Goal: Task Accomplishment & Management: Manage account settings

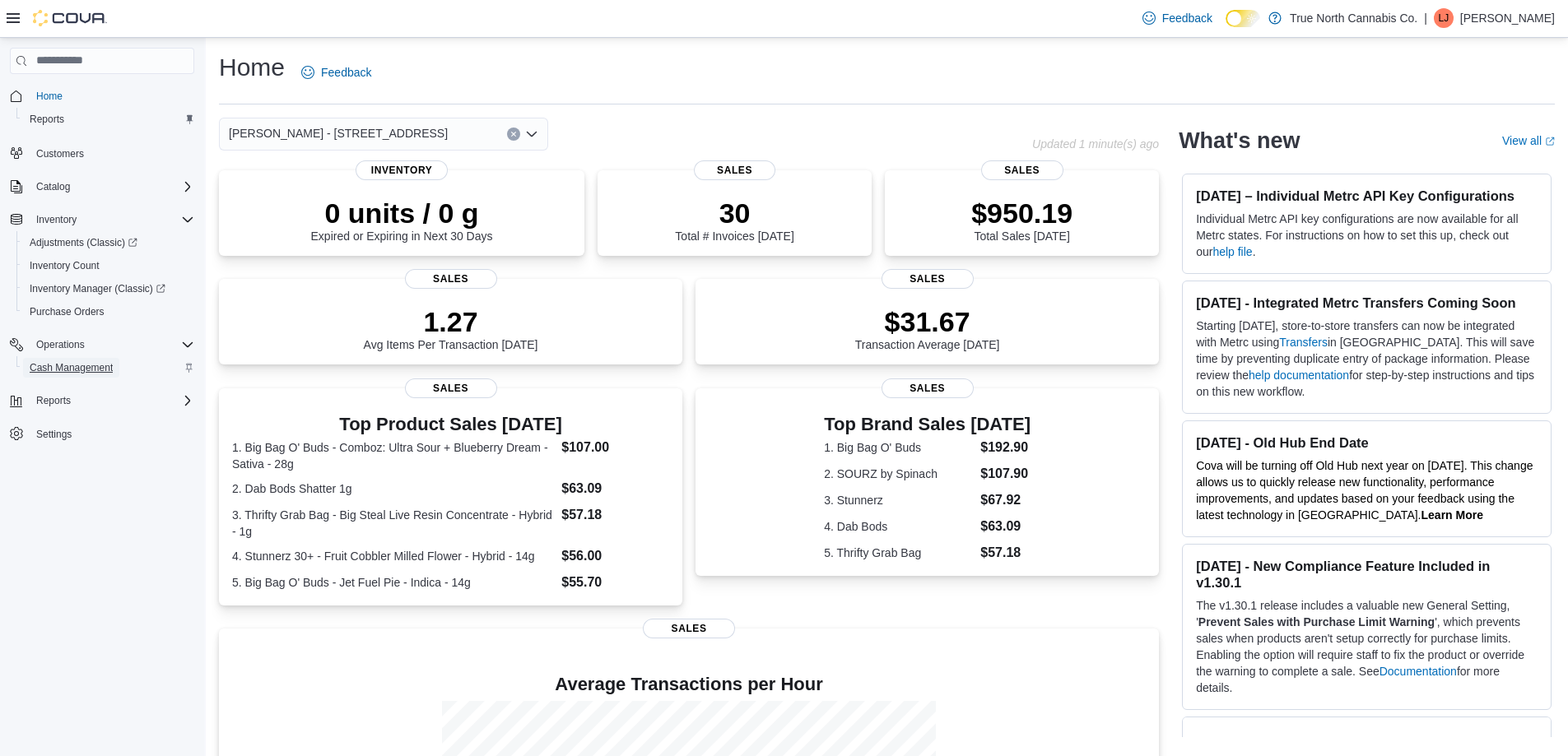
click at [92, 364] on span "Cash Management" at bounding box center [71, 368] width 83 height 13
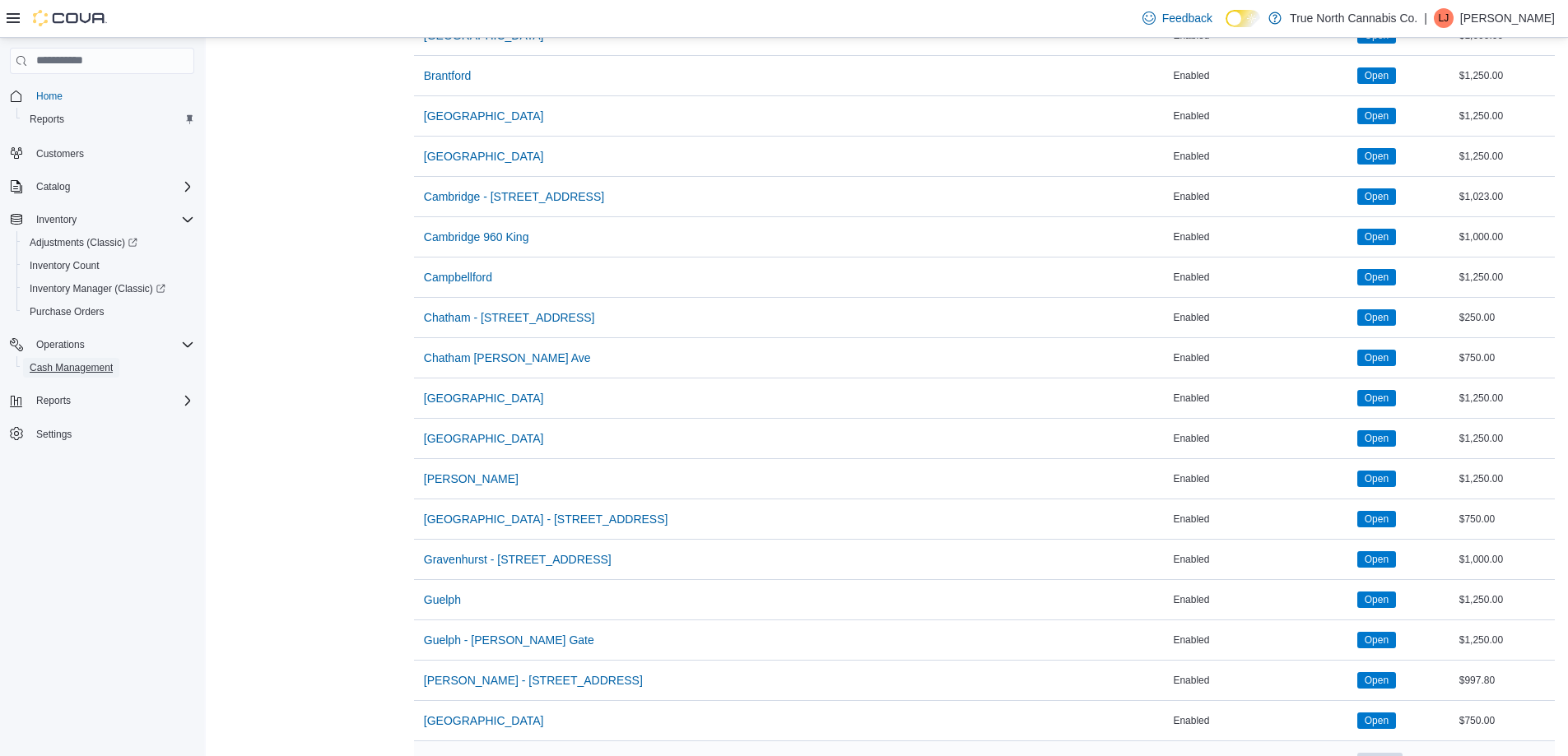
scroll to position [412, 0]
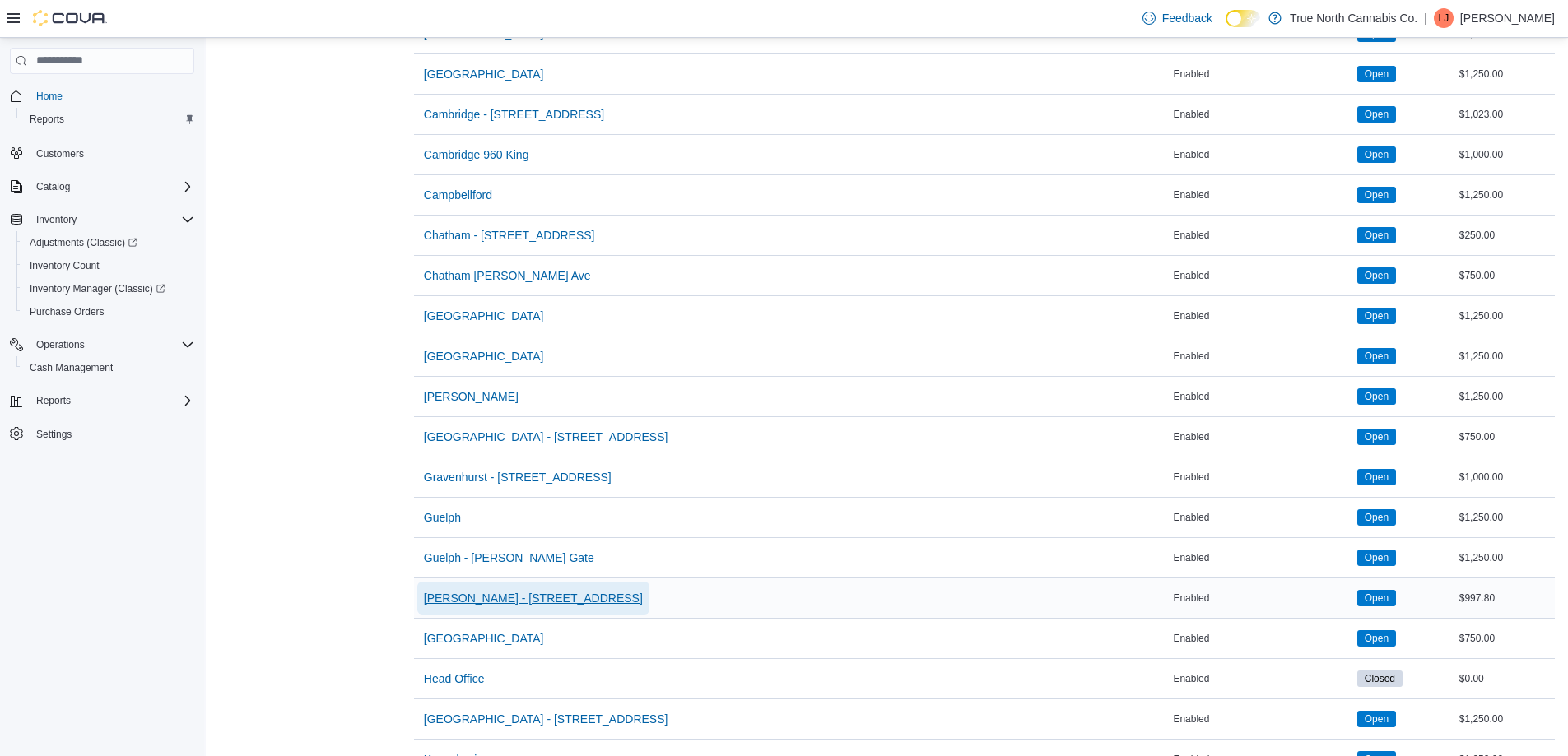
click at [488, 606] on span "[PERSON_NAME] - [STREET_ADDRESS]" at bounding box center [533, 597] width 219 height 16
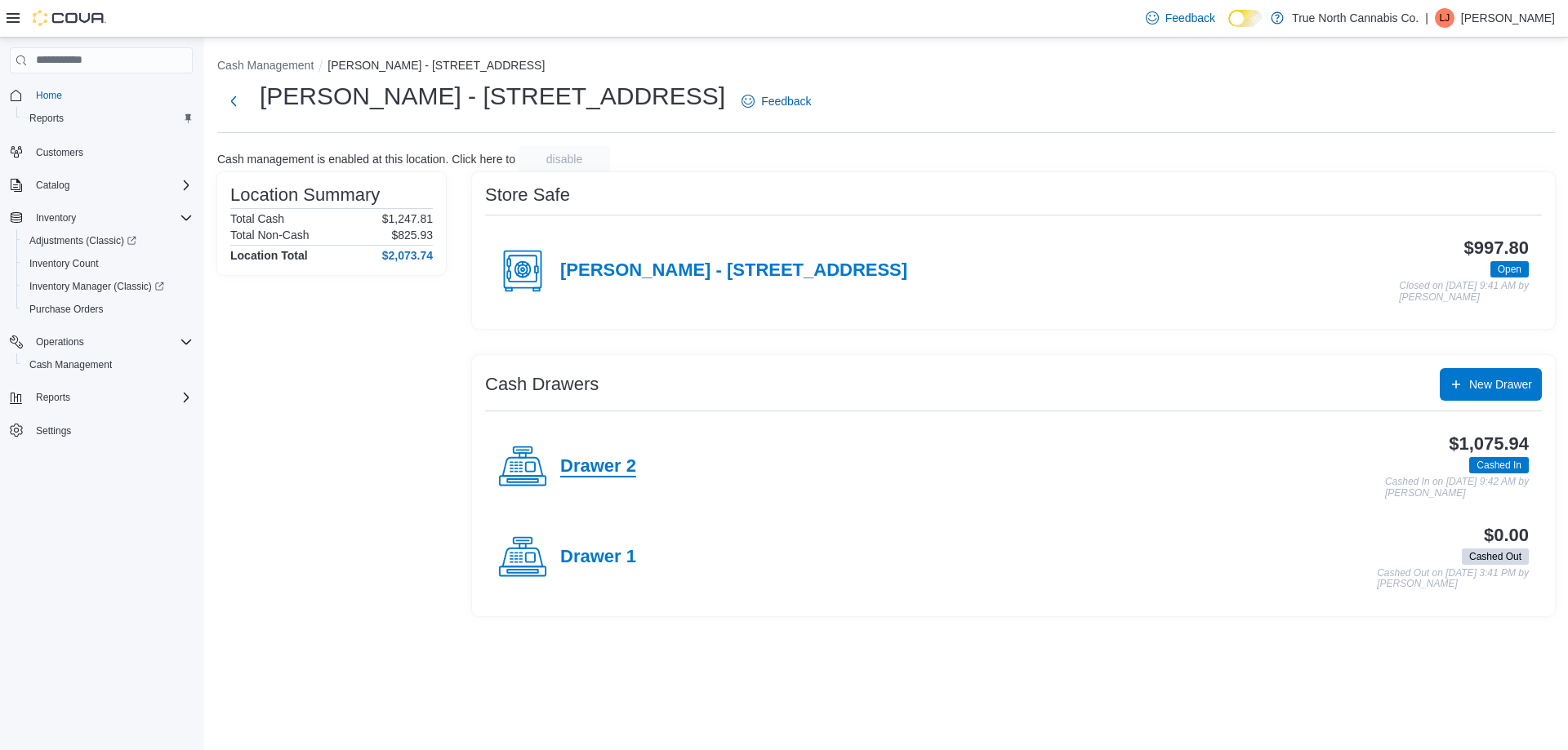
click at [623, 468] on h4 "Drawer 2" at bounding box center [599, 466] width 76 height 21
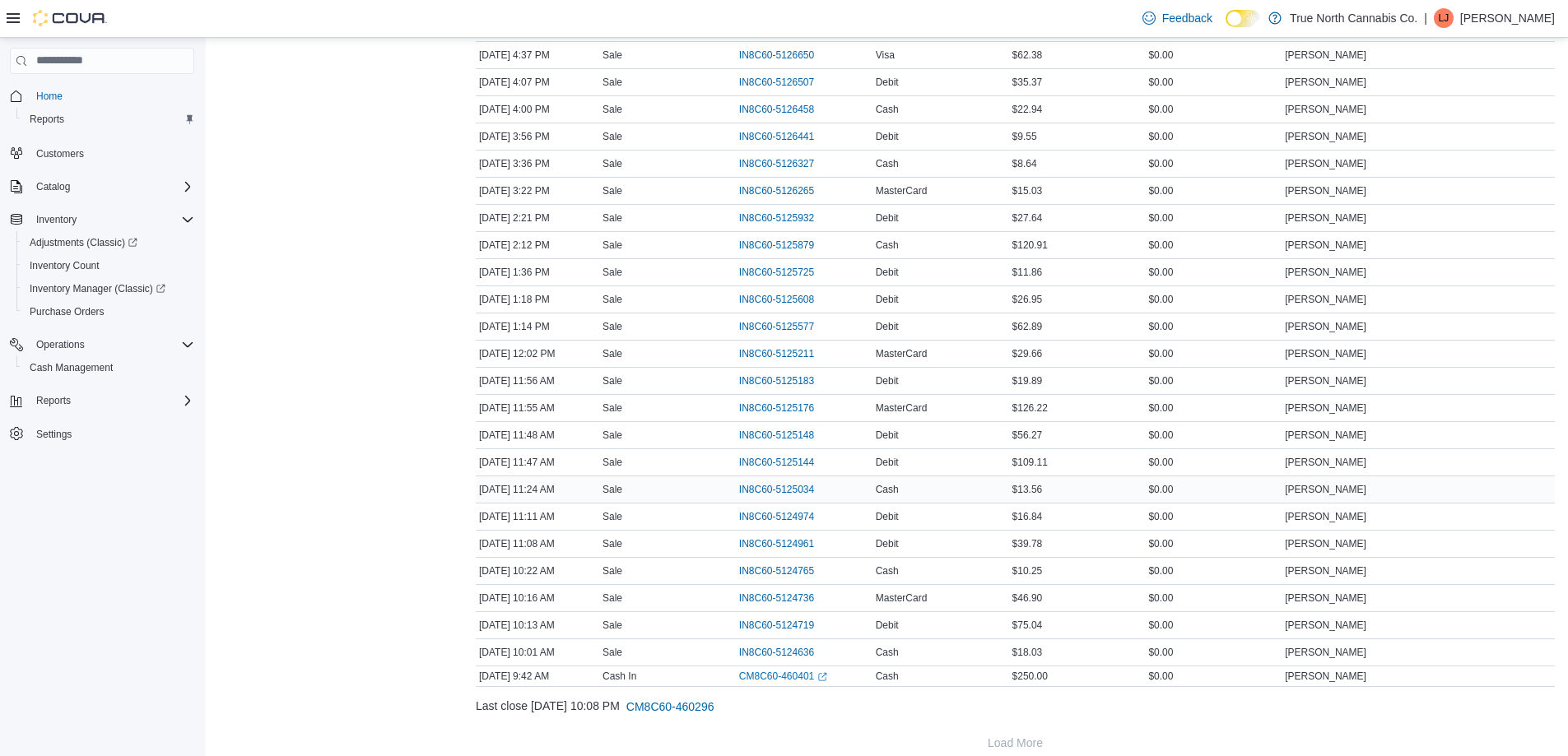
scroll to position [571, 0]
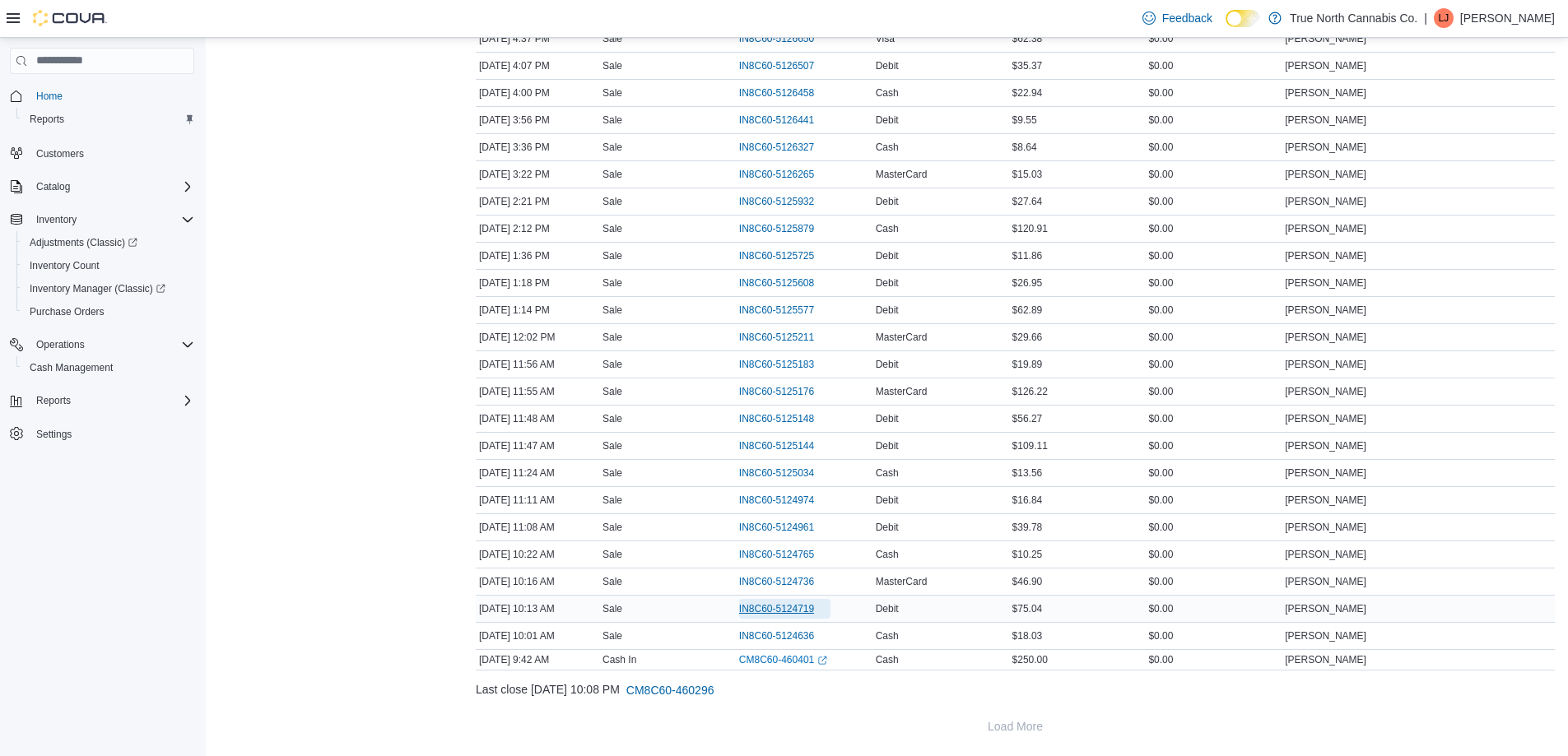
click at [807, 603] on span "IN8C60-5124719" at bounding box center [776, 609] width 75 height 13
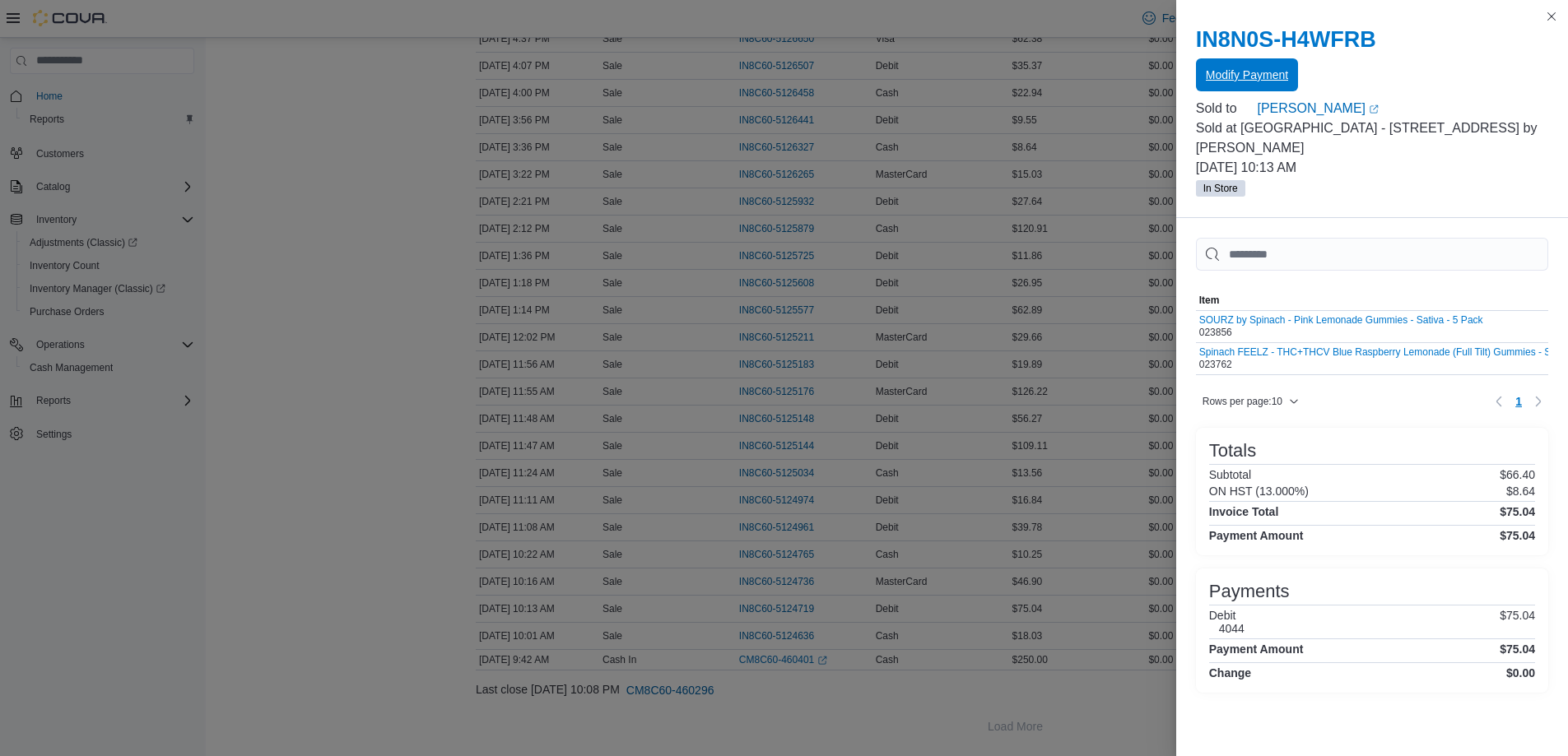
click at [1278, 65] on span "Modify Payment" at bounding box center [1247, 75] width 82 height 32
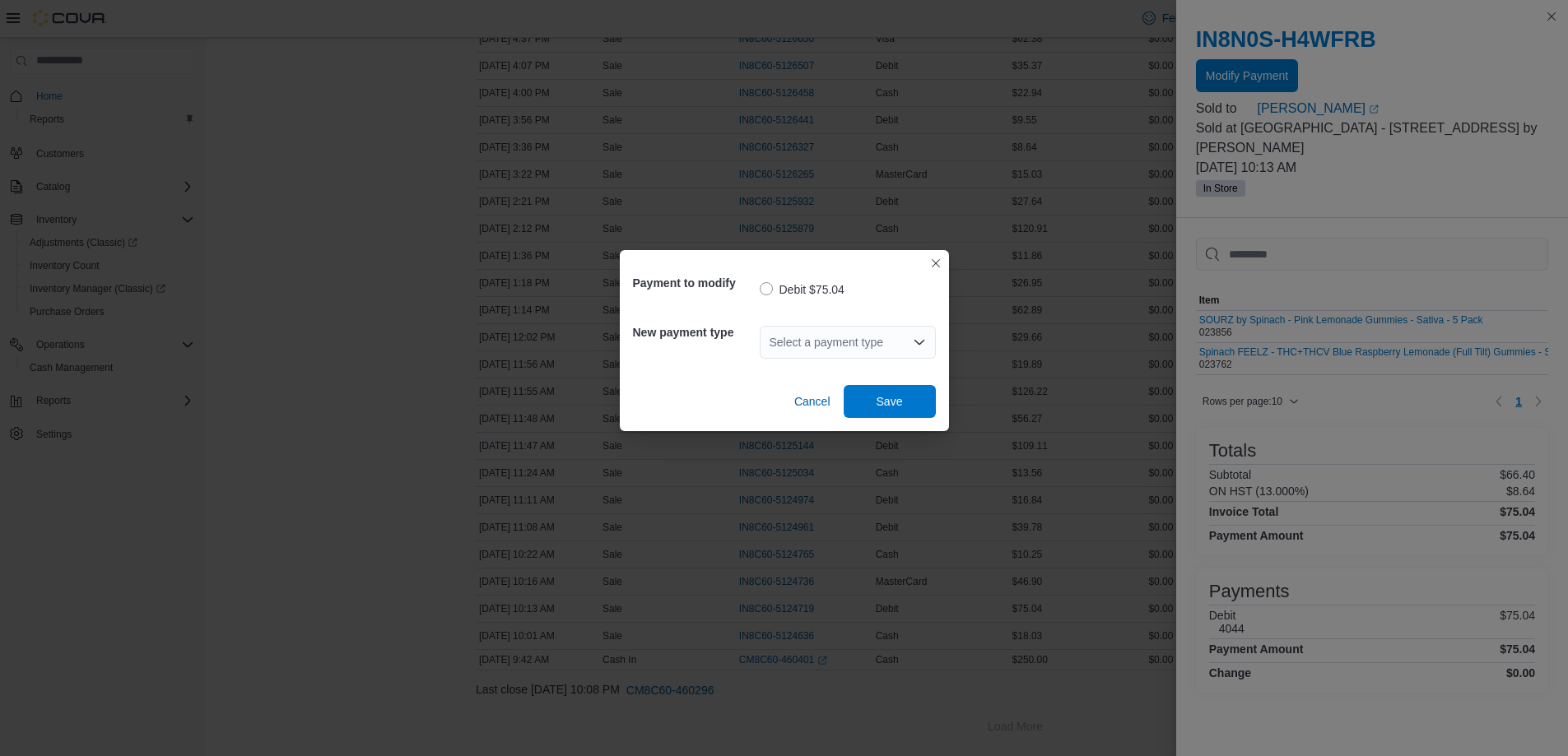
click at [815, 349] on div "Select a payment type" at bounding box center [848, 342] width 176 height 32
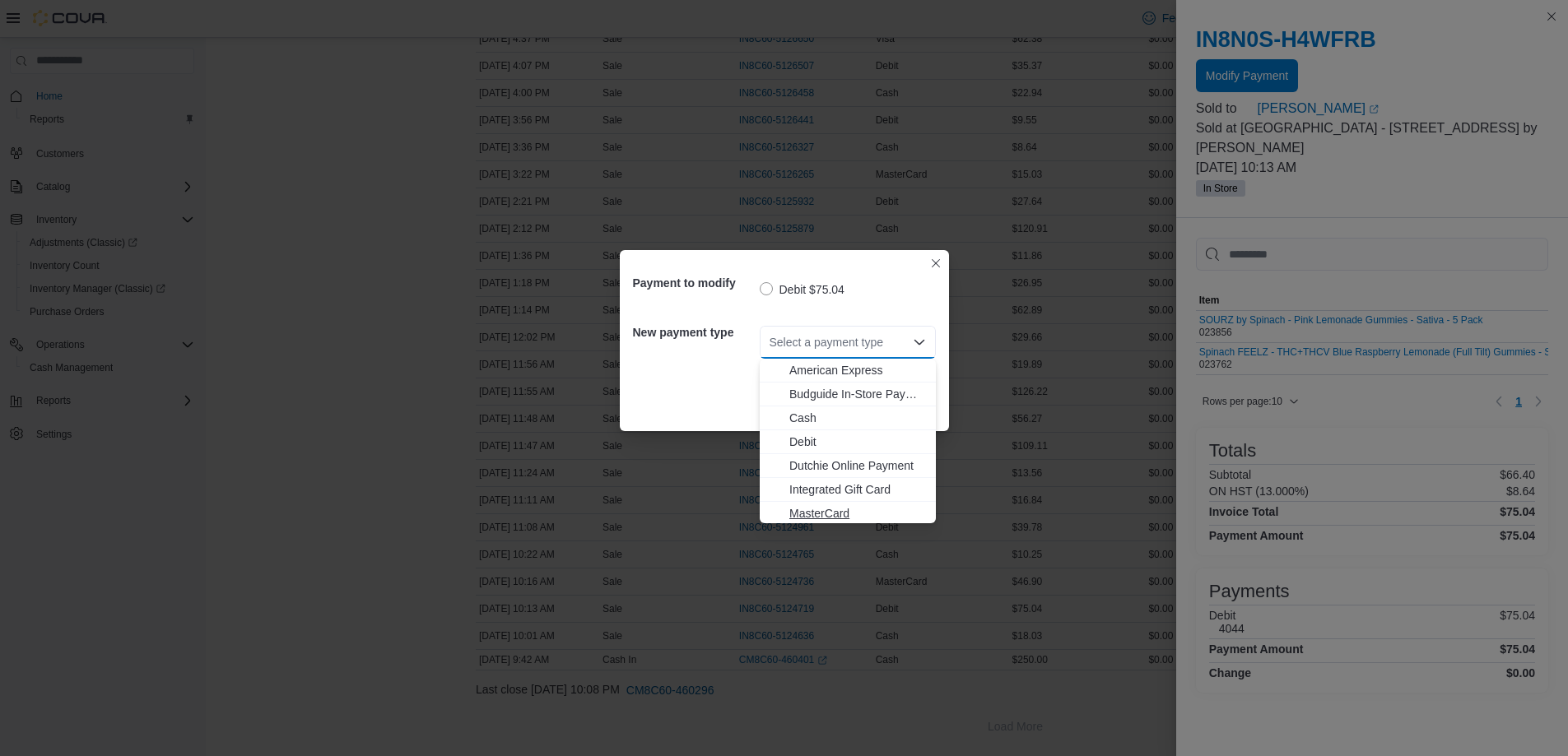
click at [851, 515] on span "MasterCard" at bounding box center [858, 513] width 137 height 16
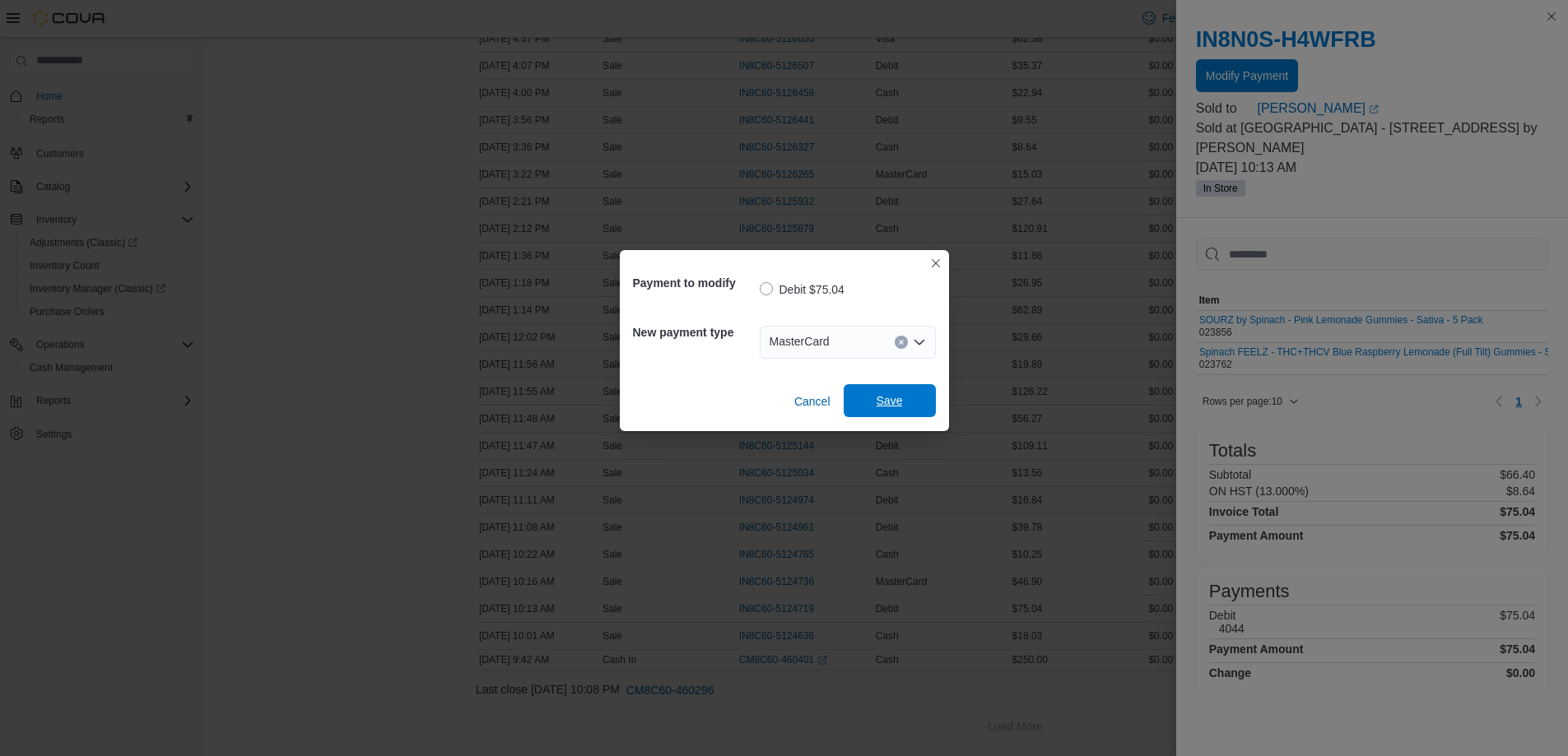
click at [895, 409] on span "Save" at bounding box center [890, 400] width 73 height 32
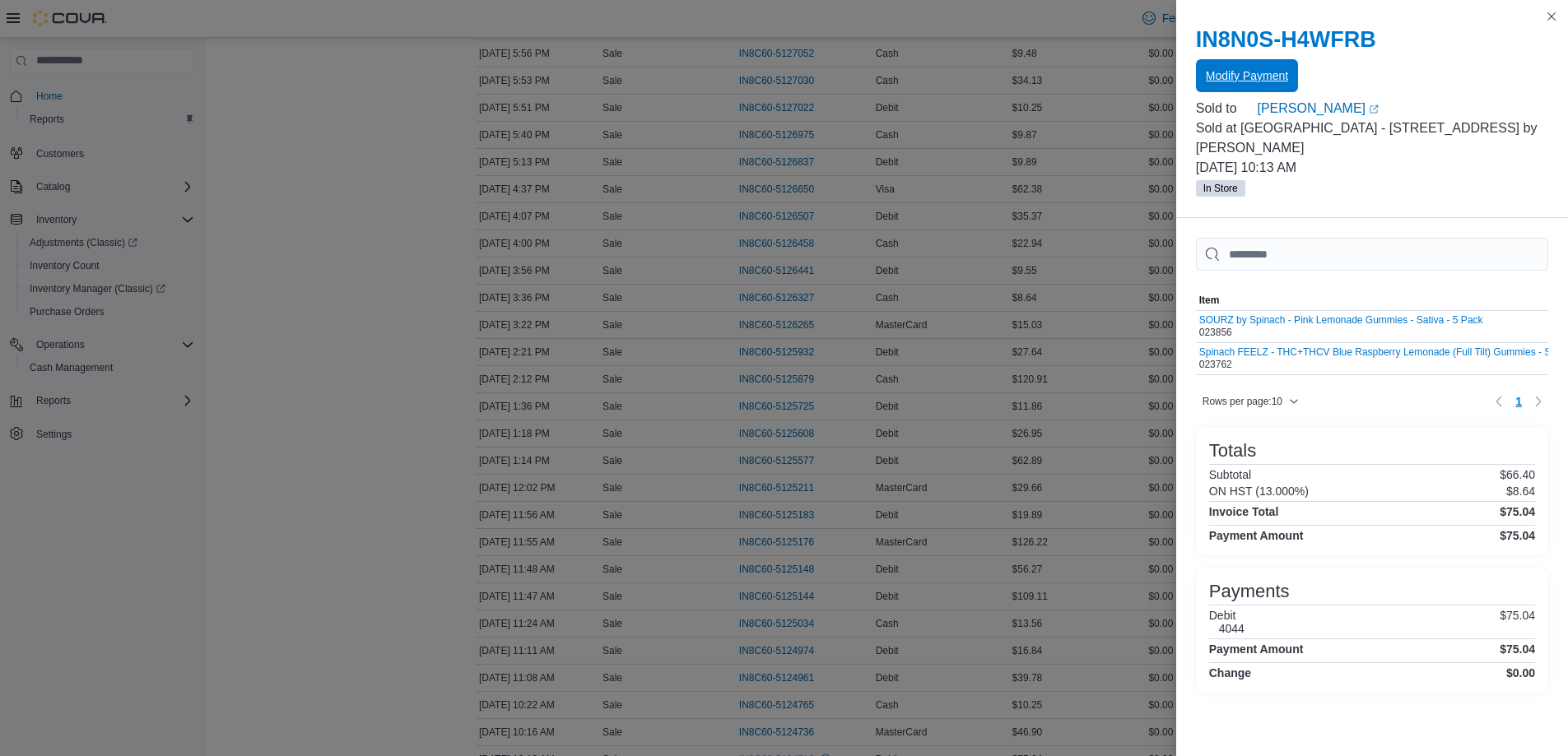
scroll to position [241, 0]
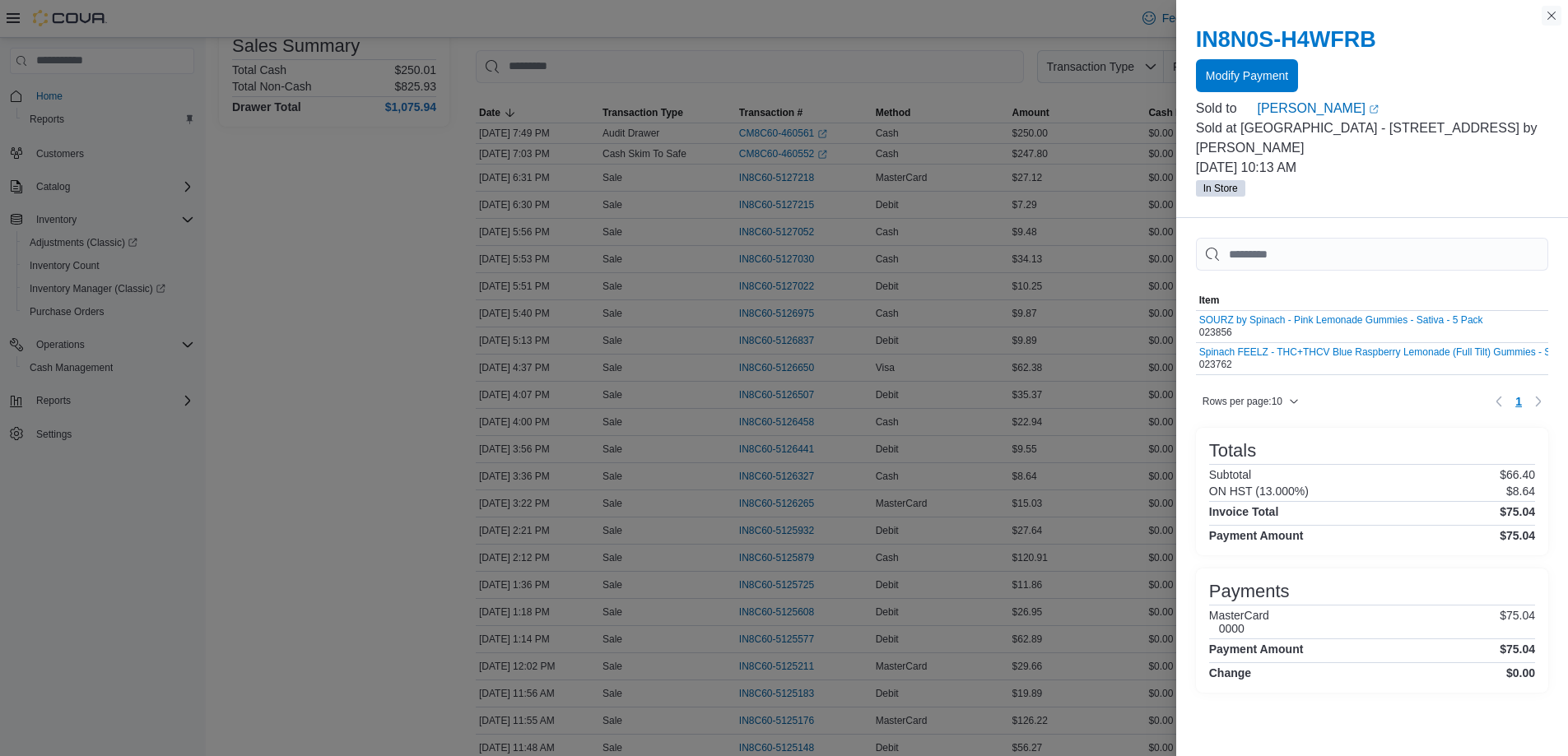
click at [1543, 13] on button "Close this dialog" at bounding box center [1552, 15] width 20 height 20
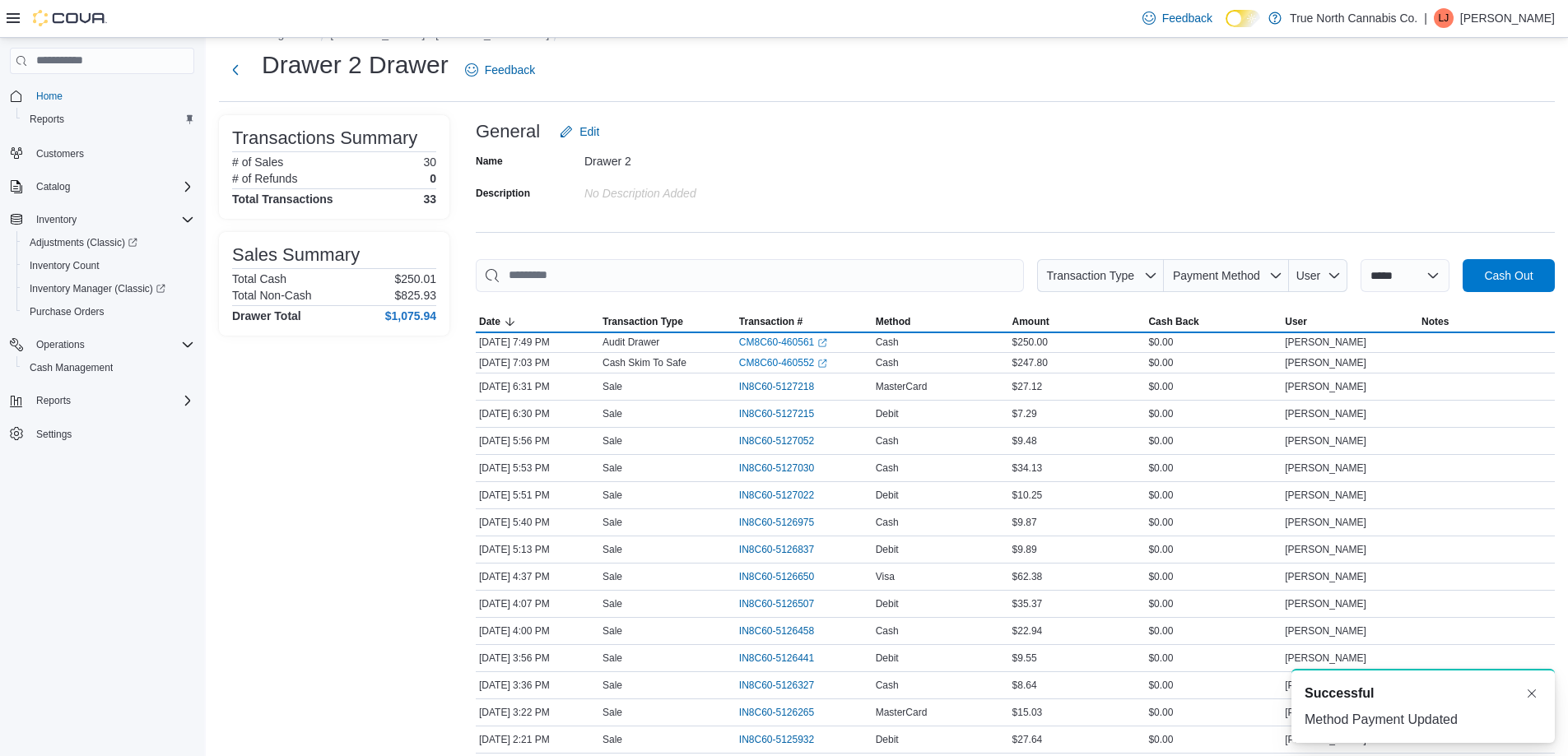
scroll to position [0, 0]
